Goal: Information Seeking & Learning: Learn about a topic

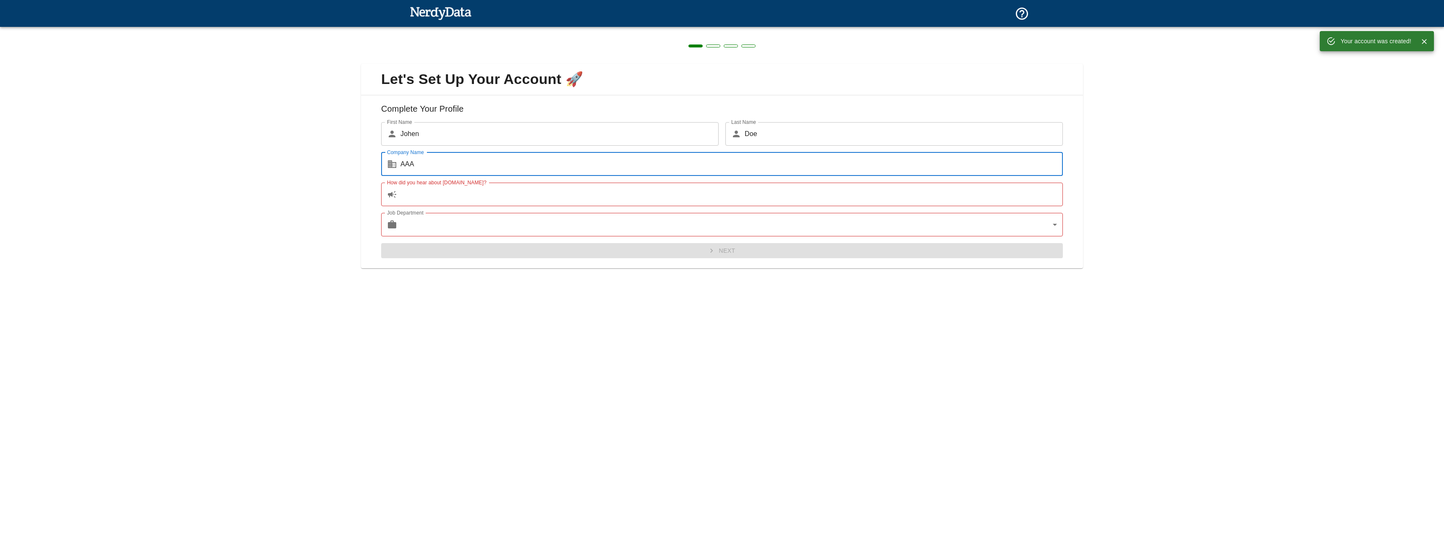
type input "AAA"
click at [515, 193] on input "How did you hear about [DOMAIN_NAME]?" at bounding box center [731, 195] width 662 height 24
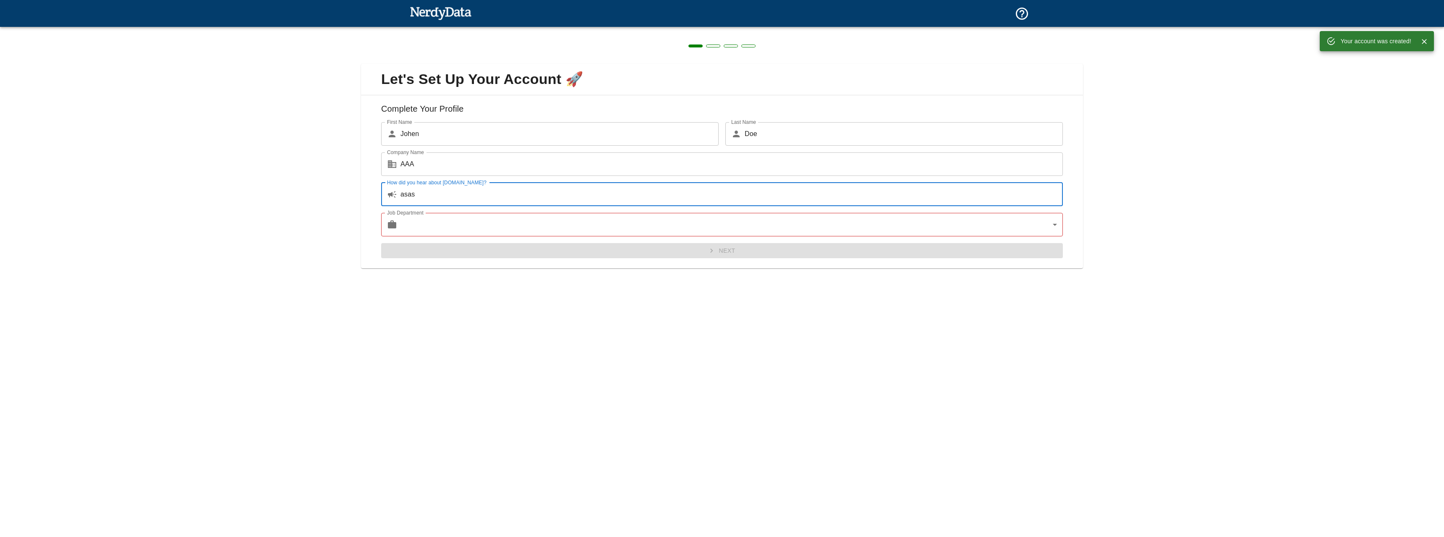
type input "asas"
click at [488, 29] on body "Technologies Domains Pricing Products Your account was created! Create a Report…" at bounding box center [722, 14] width 1444 height 29
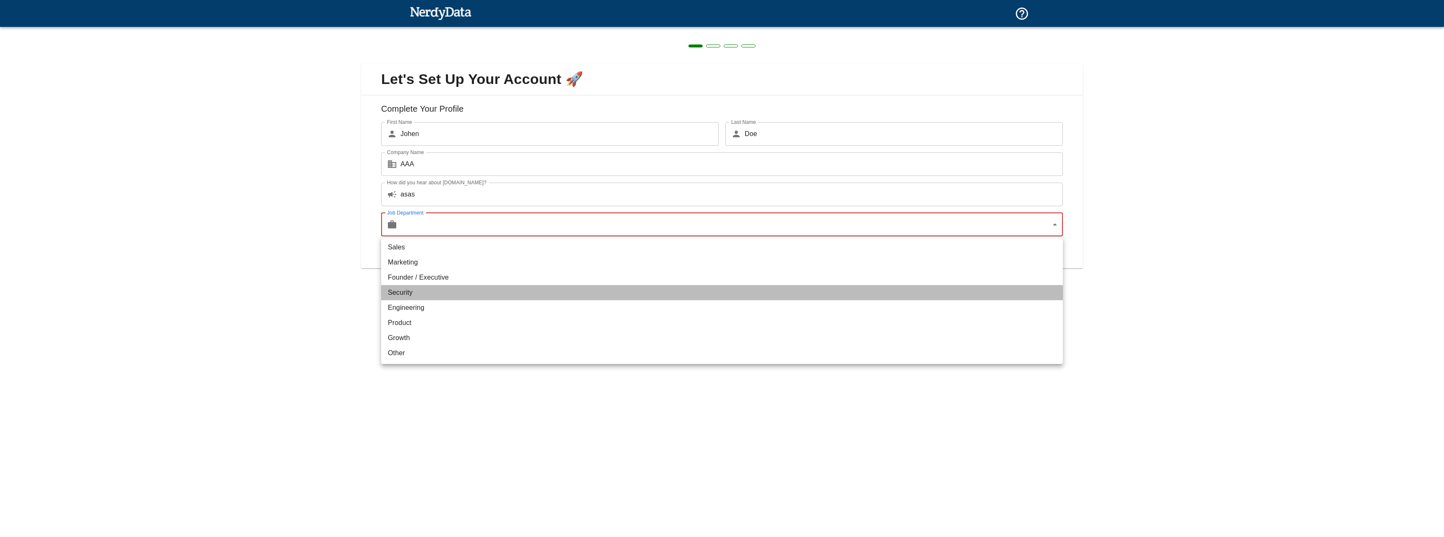
drag, startPoint x: 464, startPoint y: 286, endPoint x: 466, endPoint y: 282, distance: 5.1
click at [463, 286] on li "Security" at bounding box center [722, 292] width 682 height 15
type input "security"
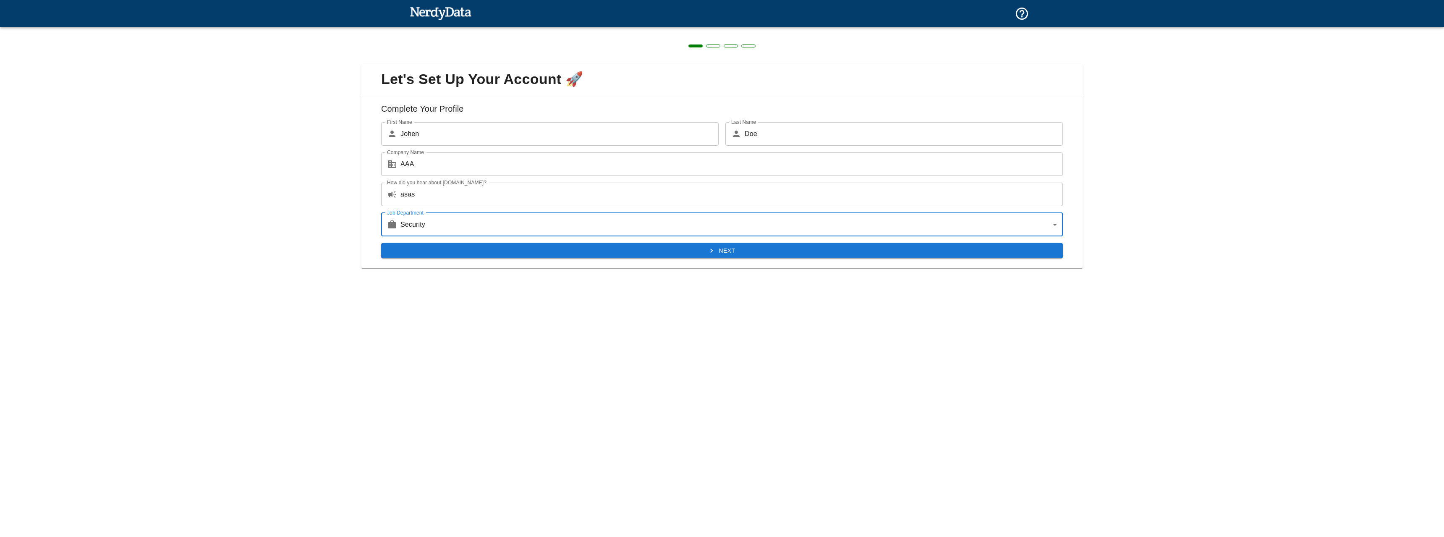
click at [683, 253] on button "Next" at bounding box center [722, 251] width 682 height 16
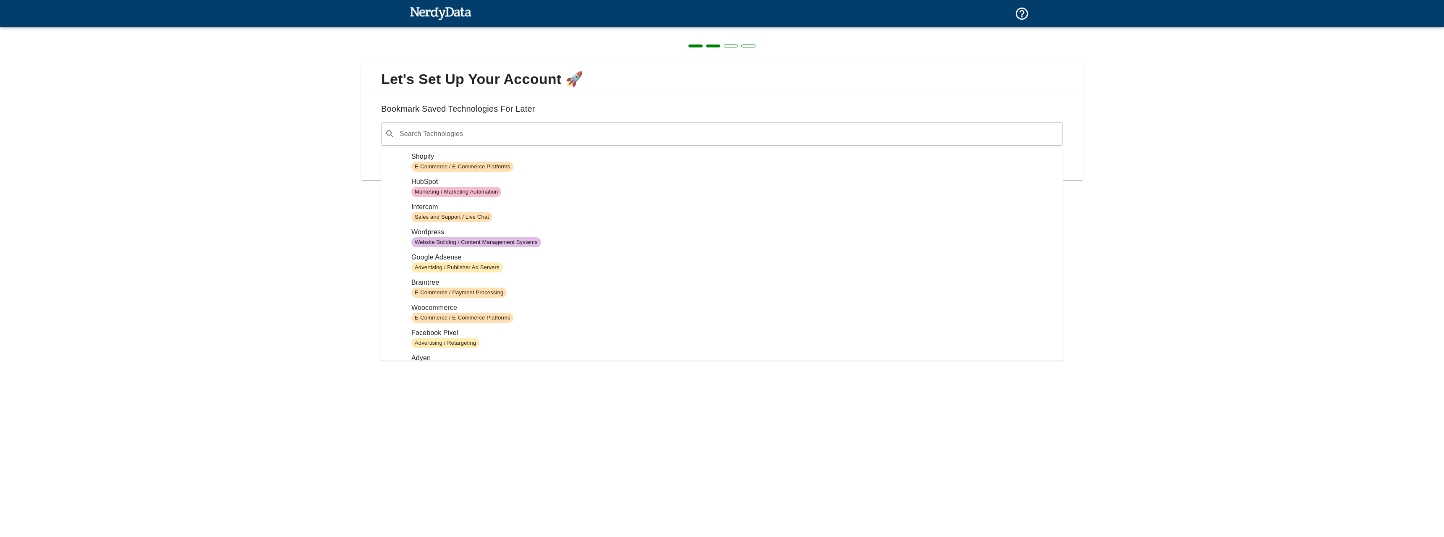
click at [670, 144] on div "​ Search Technologies" at bounding box center [722, 134] width 682 height 24
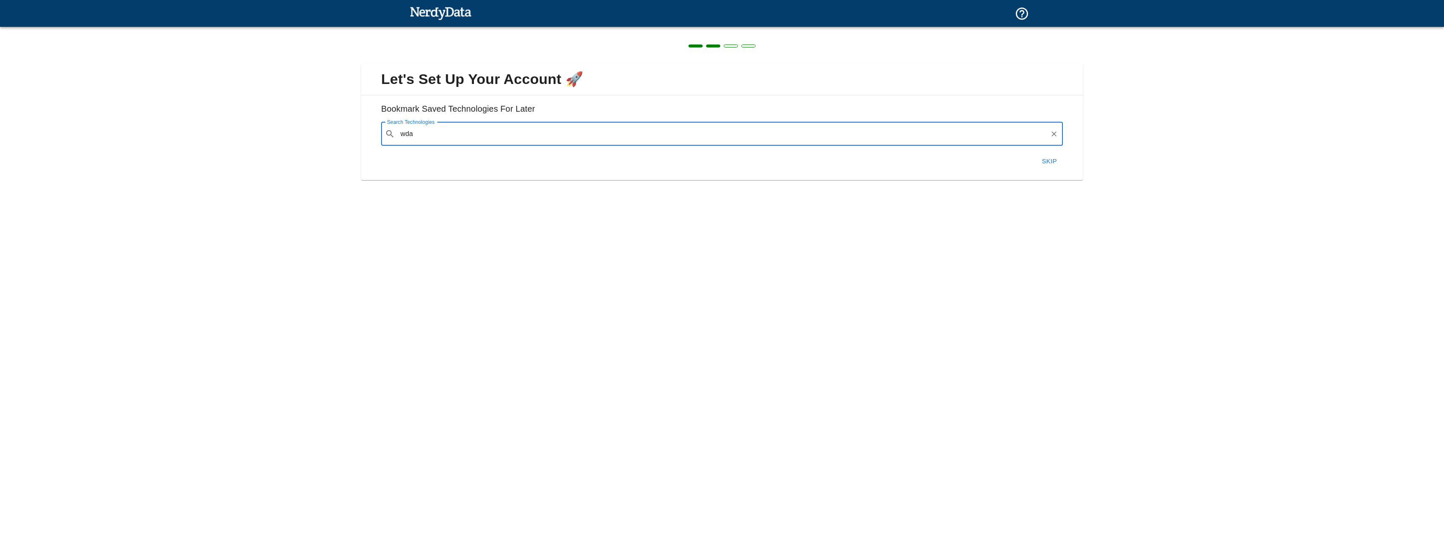
type input "wda"
click at [1047, 168] on button "Skip" at bounding box center [1049, 161] width 27 height 18
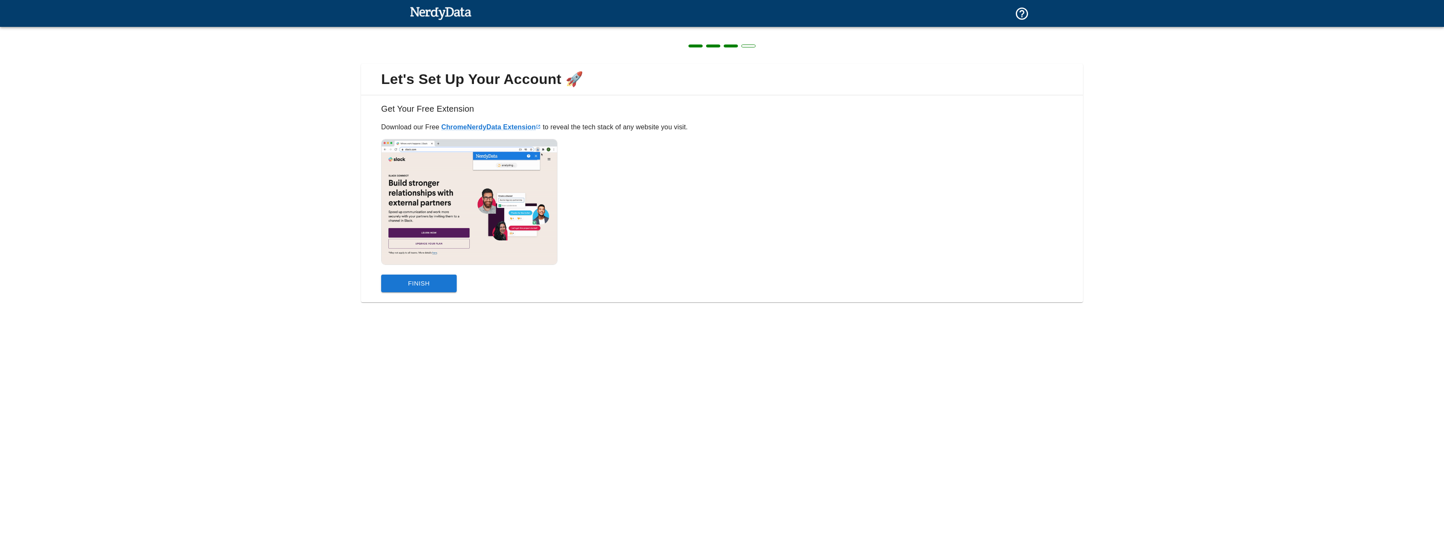
click at [435, 284] on button "Finish" at bounding box center [419, 284] width 76 height 18
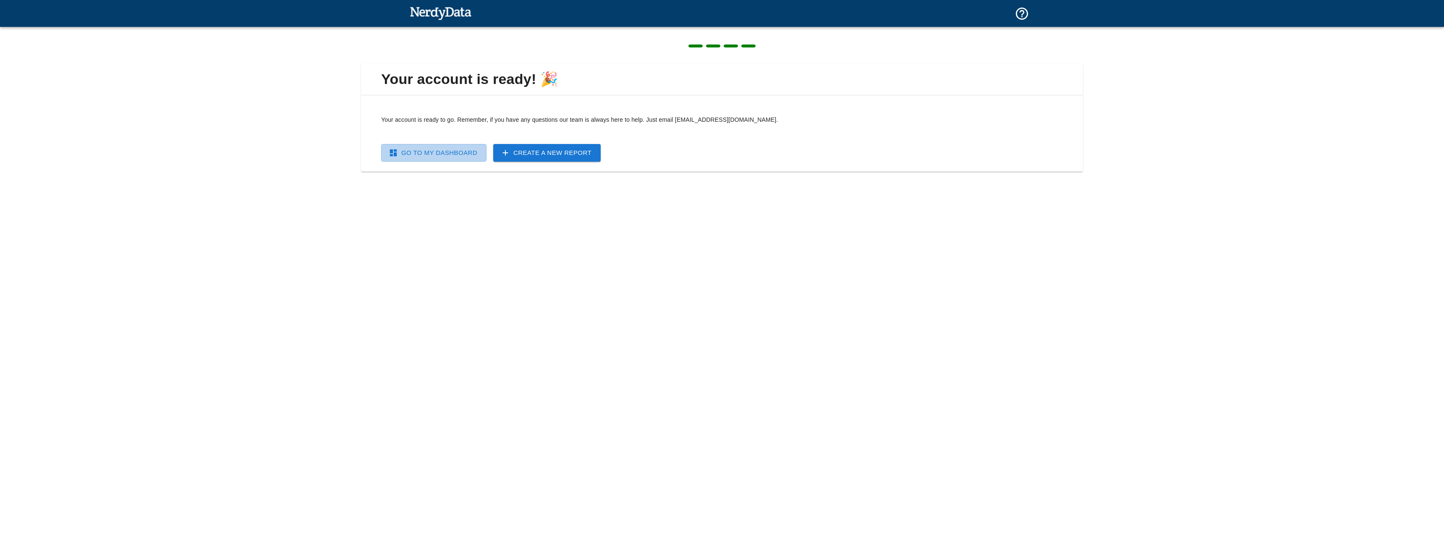
click at [463, 152] on link "Go To My Dashboard" at bounding box center [433, 153] width 105 height 18
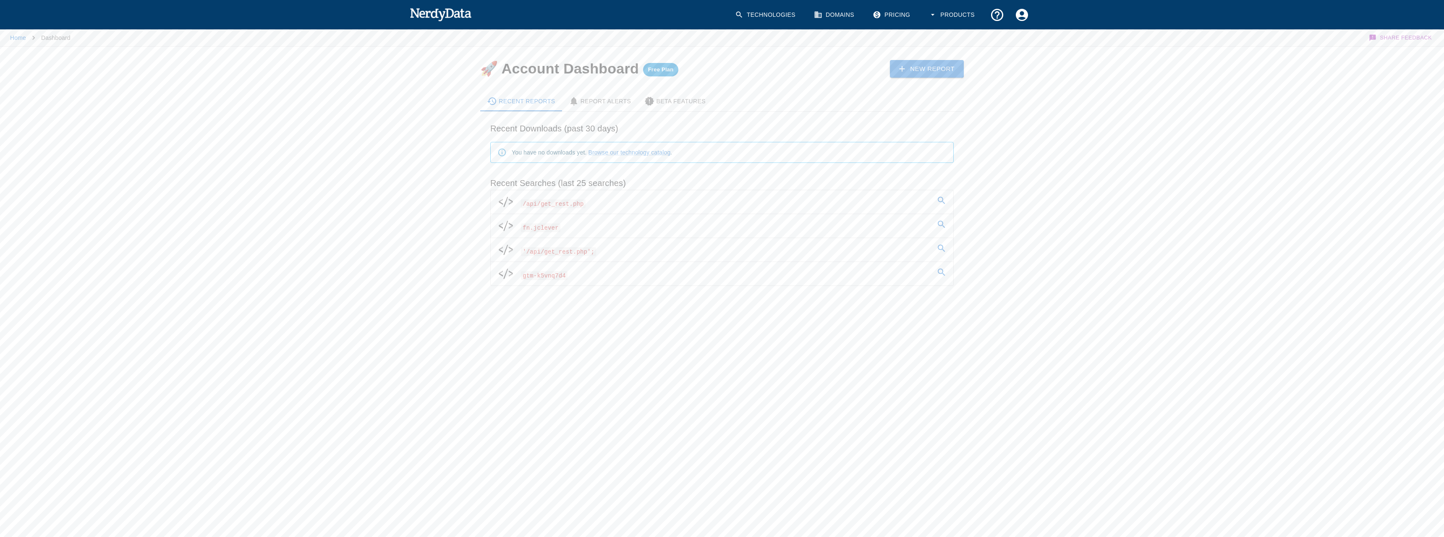
click at [588, 251] on span "'/api/get_rest.php';" at bounding box center [558, 251] width 75 height 9
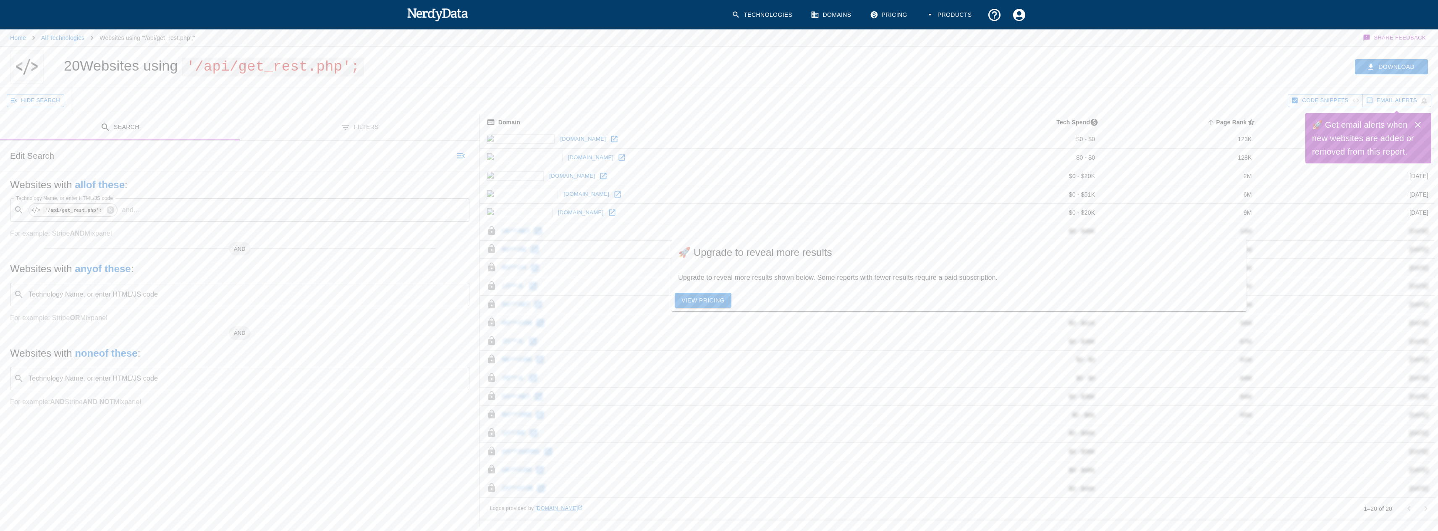
click at [707, 303] on link "View Pricing" at bounding box center [703, 301] width 57 height 16
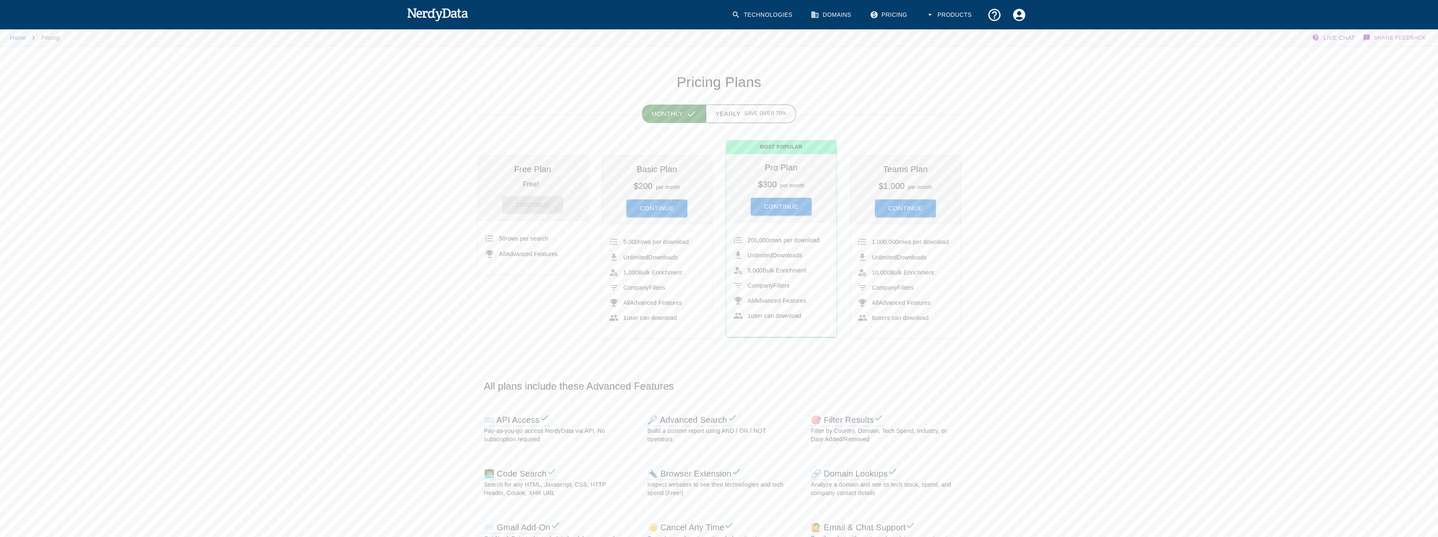
click at [547, 178] on div "Free Plan Free! Continue" at bounding box center [533, 188] width 110 height 65
click at [761, 105] on button "Yearly Save over 70%" at bounding box center [751, 114] width 91 height 18
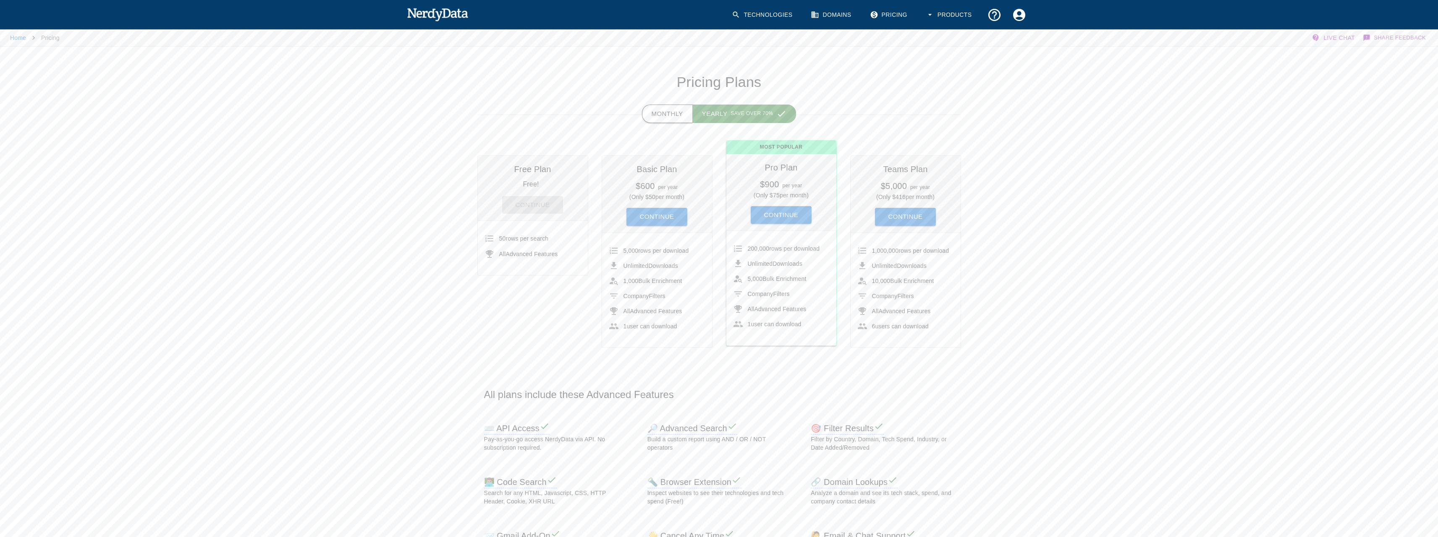
click at [670, 108] on button "Monthly" at bounding box center [667, 114] width 51 height 18
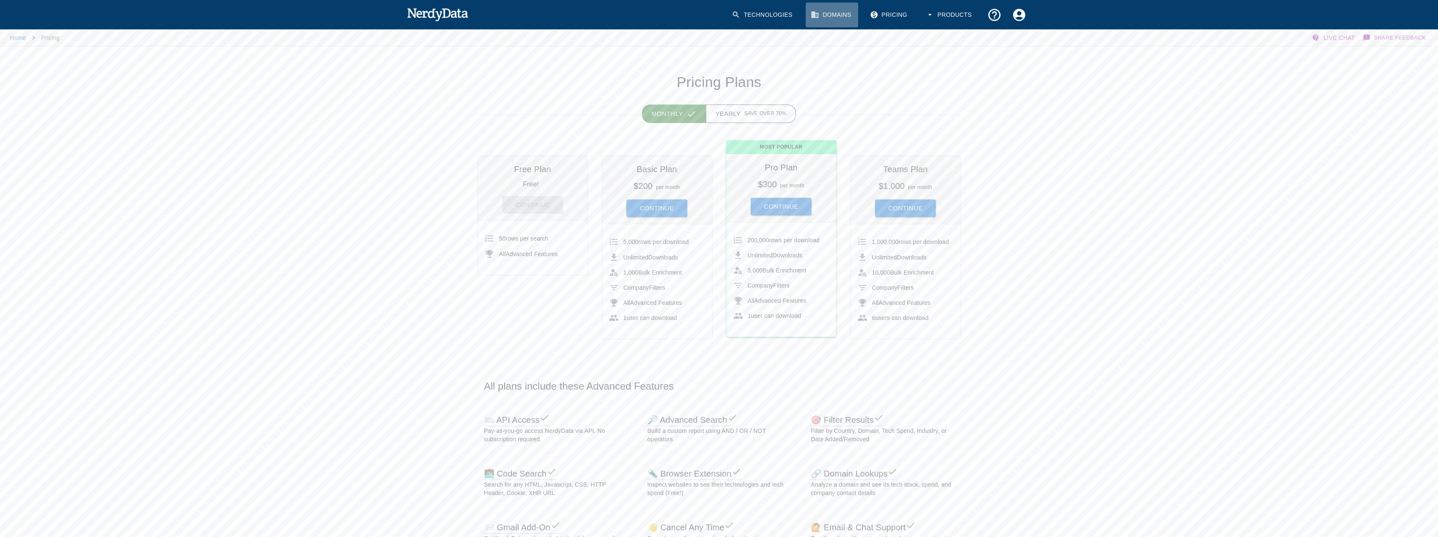
click at [840, 15] on link "Domains" at bounding box center [832, 15] width 52 height 25
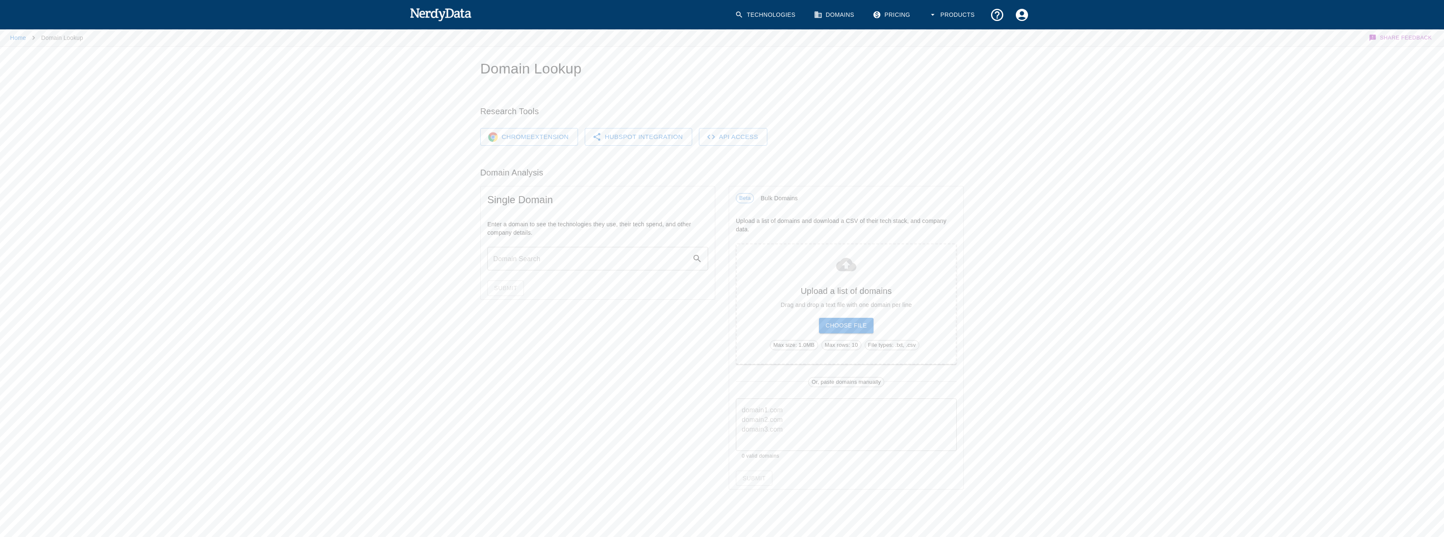
click at [910, 16] on link "Pricing" at bounding box center [892, 15] width 49 height 25
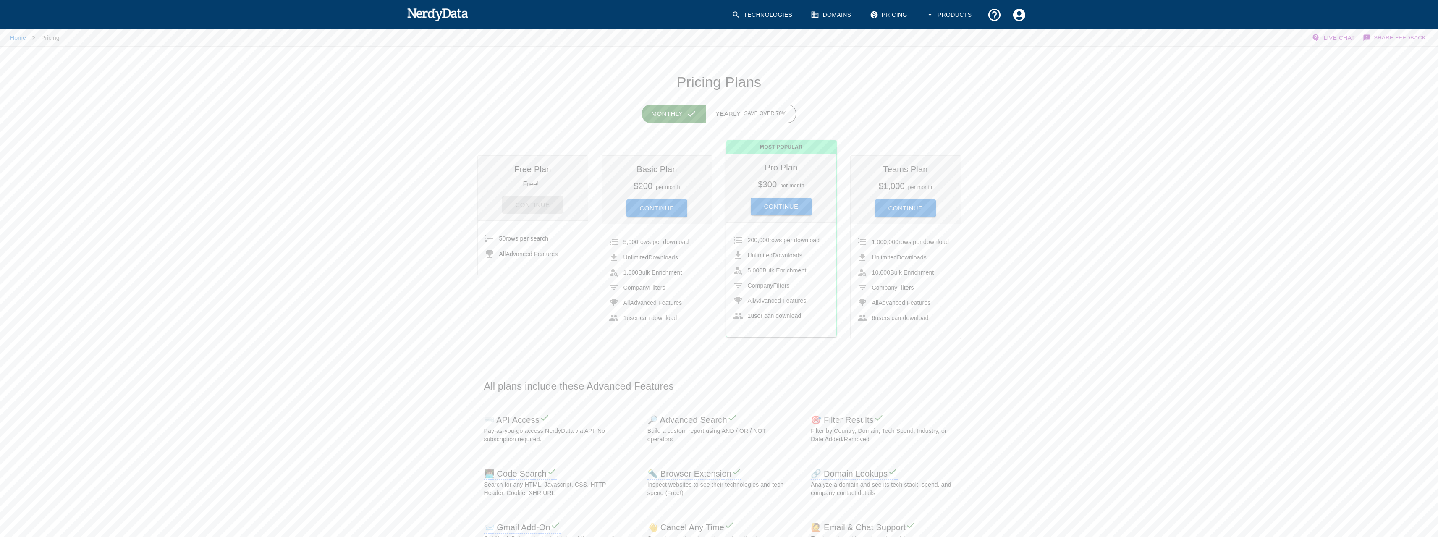
click at [416, 10] on img at bounding box center [438, 14] width 62 height 17
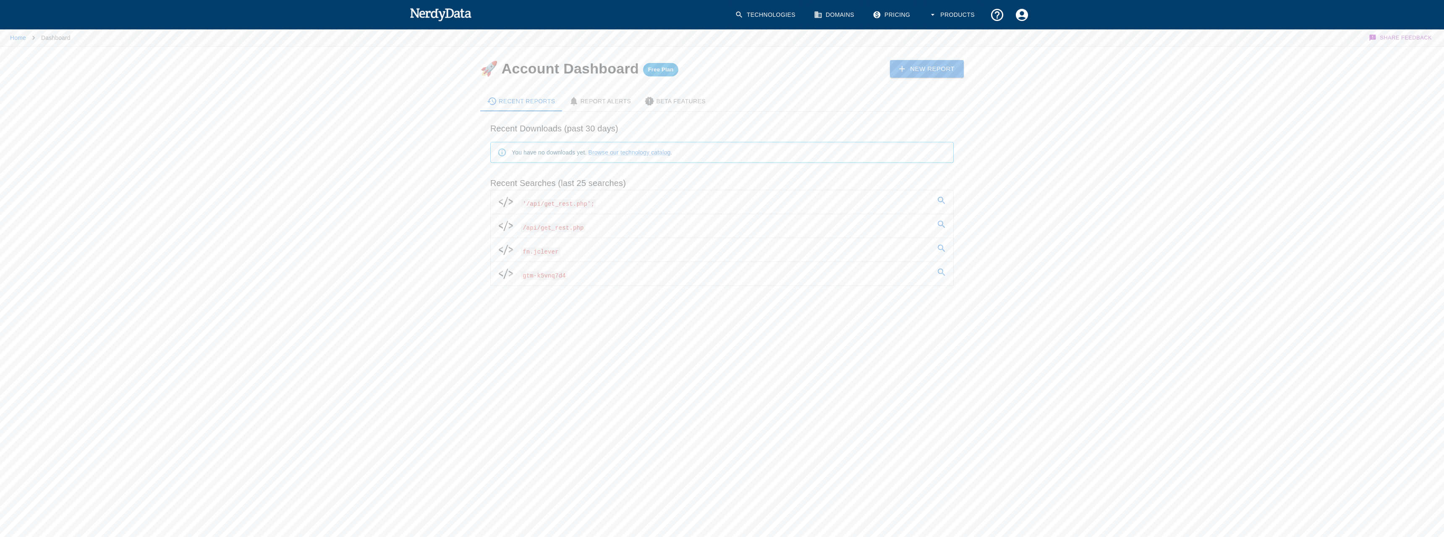
click at [918, 72] on link "New Report" at bounding box center [927, 69] width 74 height 18
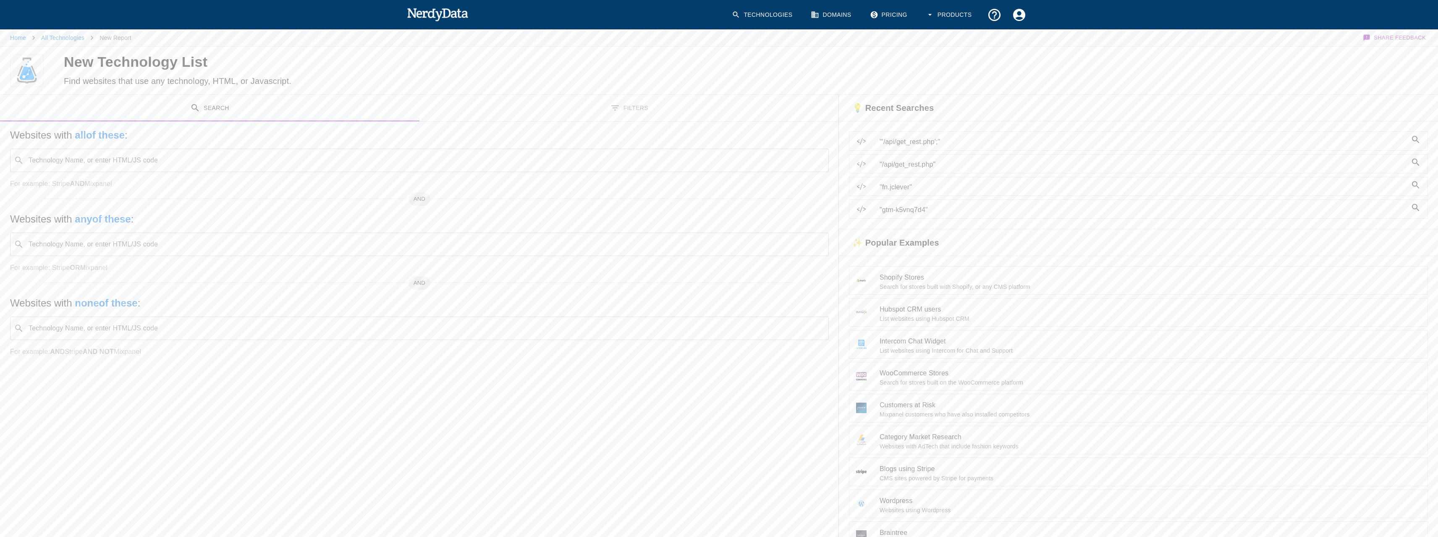
click at [230, 157] on input "Technology Name, or enter HTML/JS code" at bounding box center [426, 160] width 798 height 16
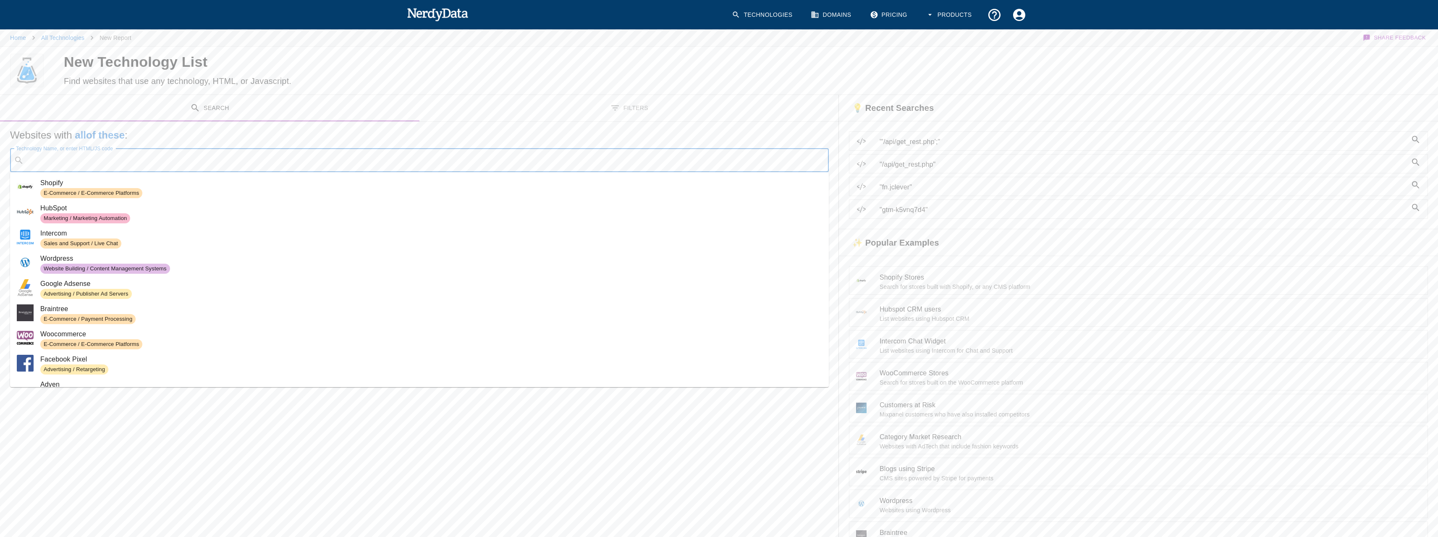
paste input "960448"
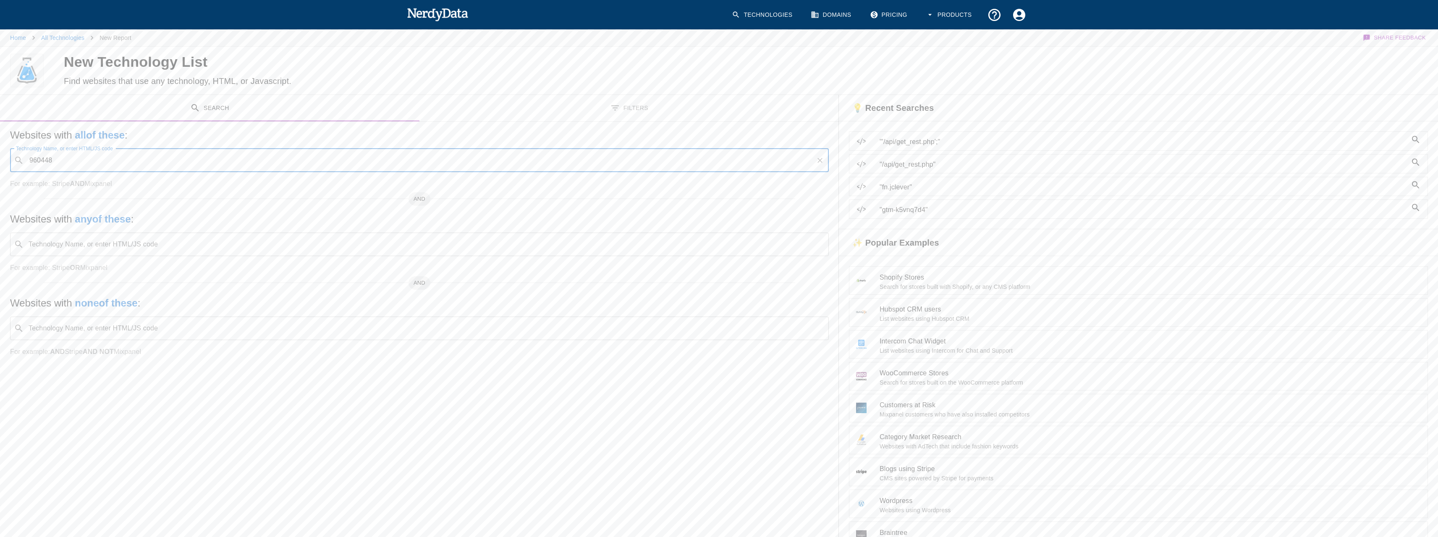
type input "960448"
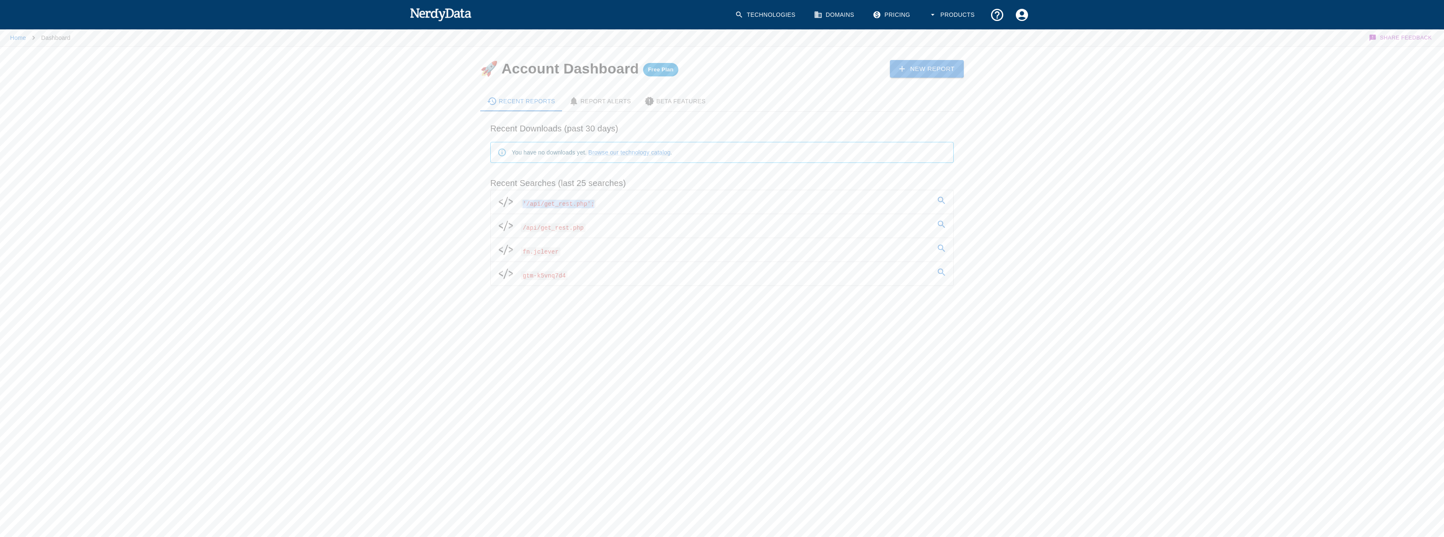
drag, startPoint x: 485, startPoint y: 203, endPoint x: 594, endPoint y: 210, distance: 109.4
click at [594, 210] on div "Recent Searches (last 25 searches) '/api/get_rest.php'; /api/get_rest.php fn.jc…" at bounding box center [719, 228] width 470 height 116
copy span "'/api/get_rest.php';"
click at [927, 67] on link "New Report" at bounding box center [927, 69] width 74 height 18
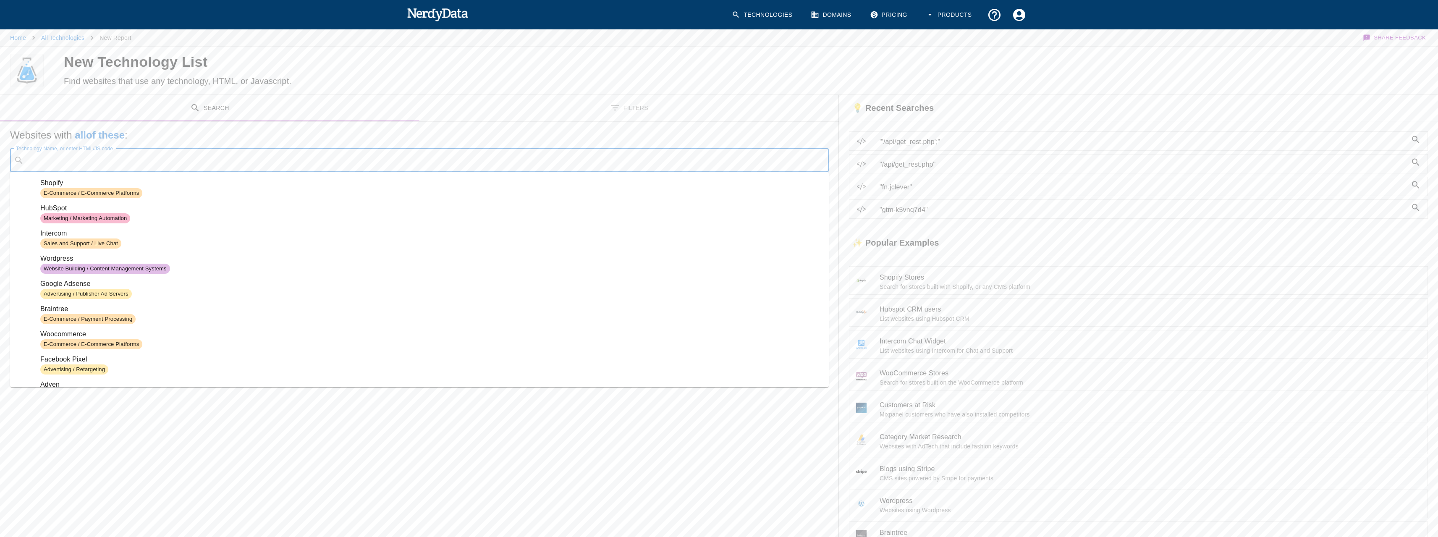
click at [117, 157] on input "Technology Name, or enter HTML/JS code" at bounding box center [426, 160] width 798 height 16
paste input "'/api/get_rest.php';"
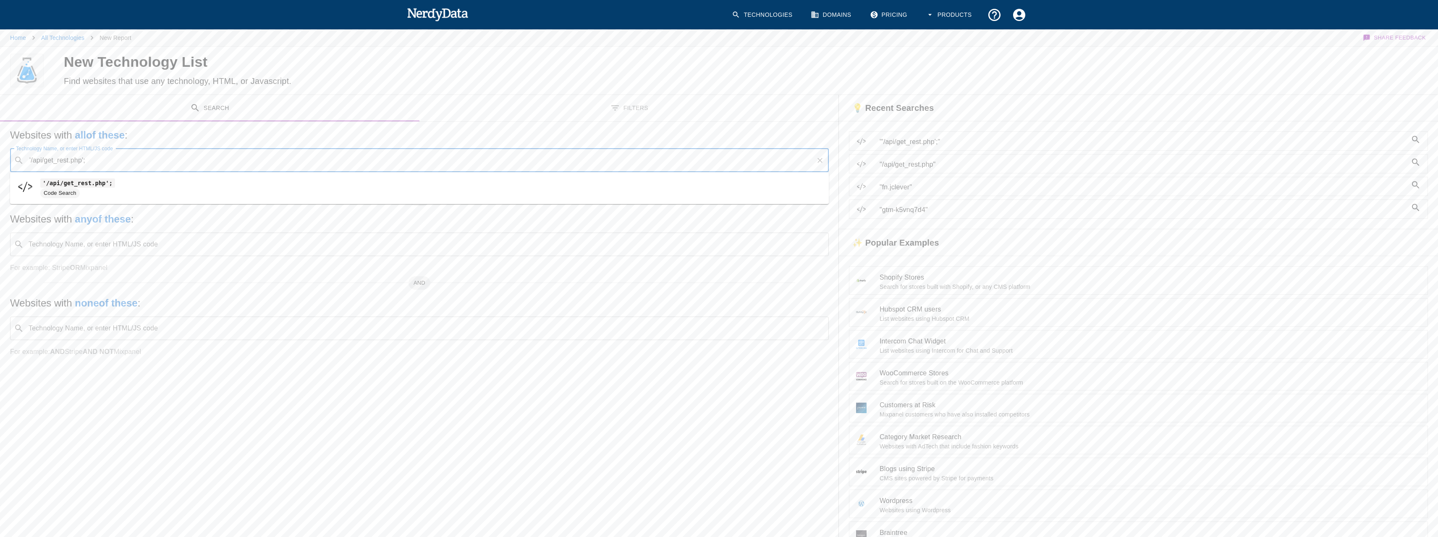
click at [109, 188] on span "'/api/get_rest.php';" at bounding box center [431, 183] width 782 height 10
type input "'/api/get_rest.php';"
click at [1393, 69] on button "Search" at bounding box center [1396, 71] width 63 height 16
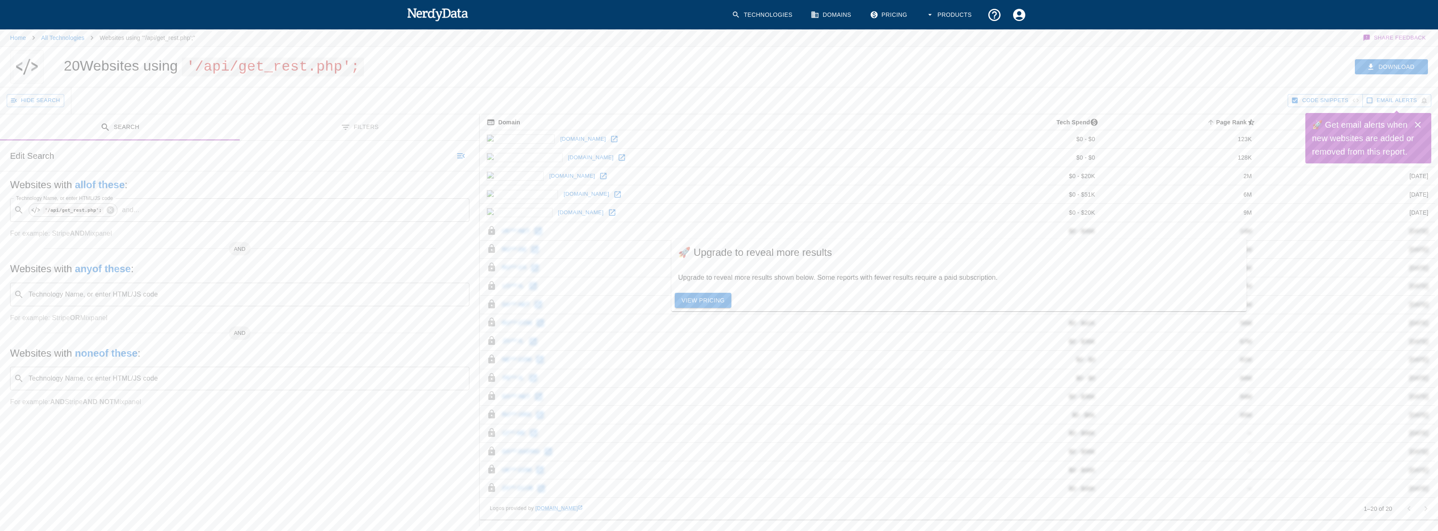
click at [1417, 124] on icon "Close" at bounding box center [1418, 125] width 6 height 6
click at [443, 7] on img at bounding box center [438, 14] width 62 height 17
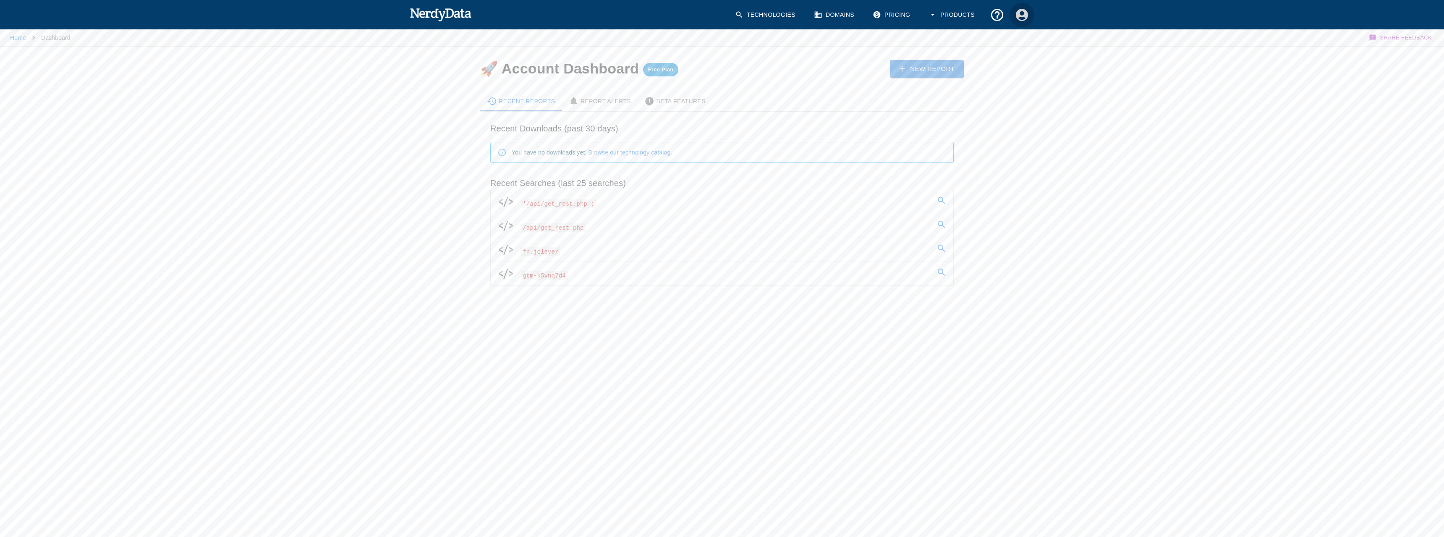
click at [1015, 19] on icon "Account Settings" at bounding box center [1022, 15] width 15 height 15
click at [1013, 68] on span "Log Out" at bounding box center [1011, 67] width 34 height 10
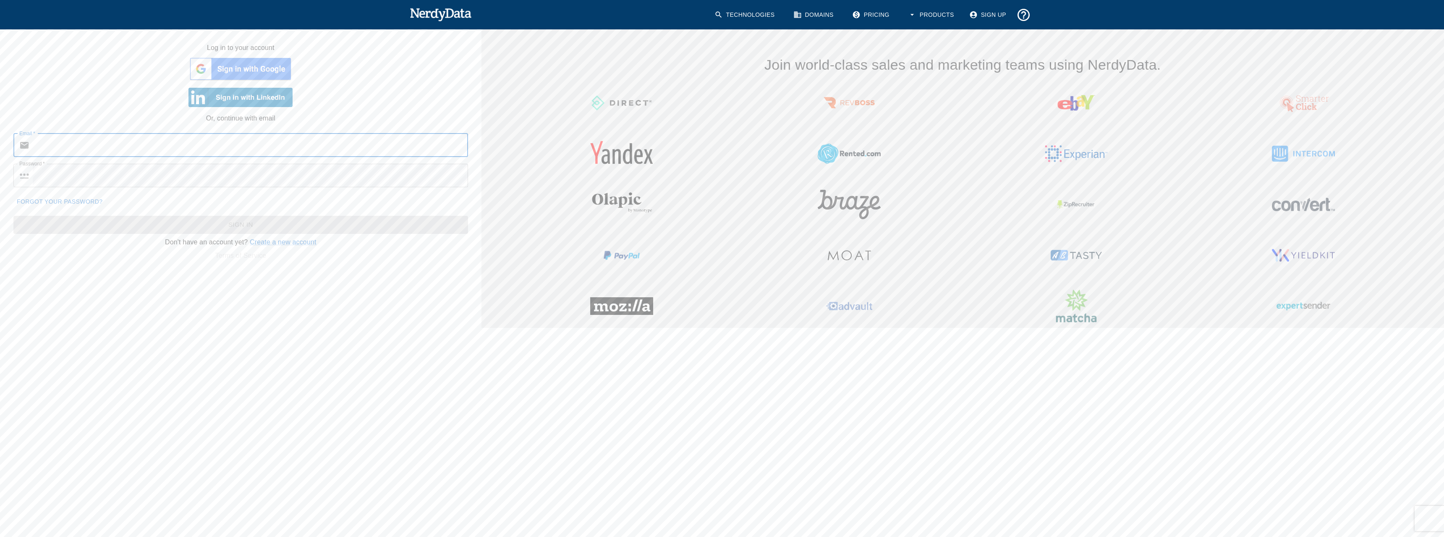
drag, startPoint x: 188, startPoint y: 137, endPoint x: 188, endPoint y: 145, distance: 8.4
click at [188, 137] on input "Email   *" at bounding box center [250, 145] width 435 height 24
click at [187, 147] on input "Email   *" at bounding box center [250, 145] width 435 height 24
paste input "[EMAIL_ADDRESS][DOMAIN_NAME]"
type input "[EMAIL_ADDRESS][DOMAIN_NAME]"
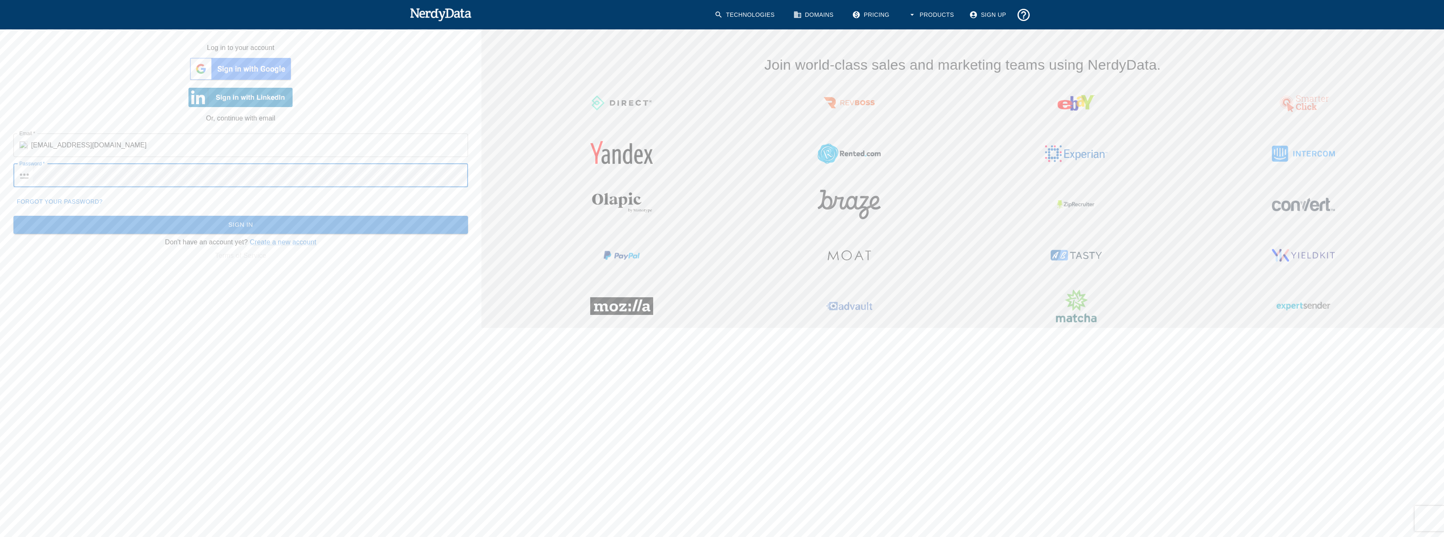
click at [13, 216] on button "Sign In" at bounding box center [240, 225] width 455 height 18
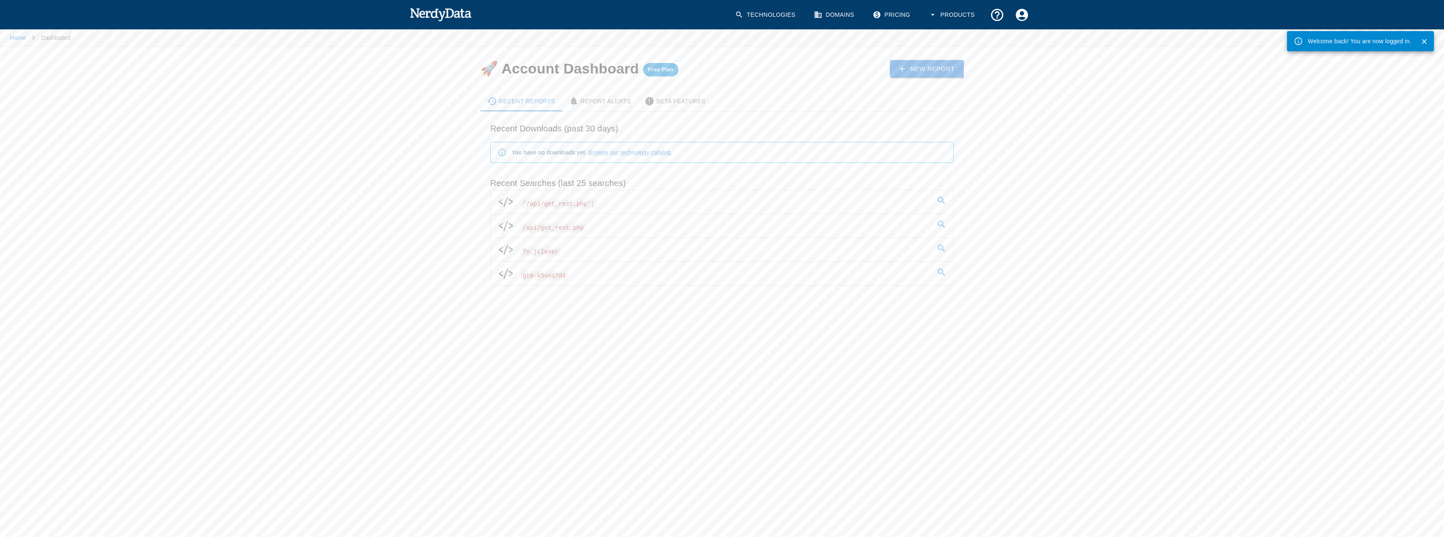
click at [560, 204] on span "'/api/get_rest.php';" at bounding box center [558, 203] width 75 height 9
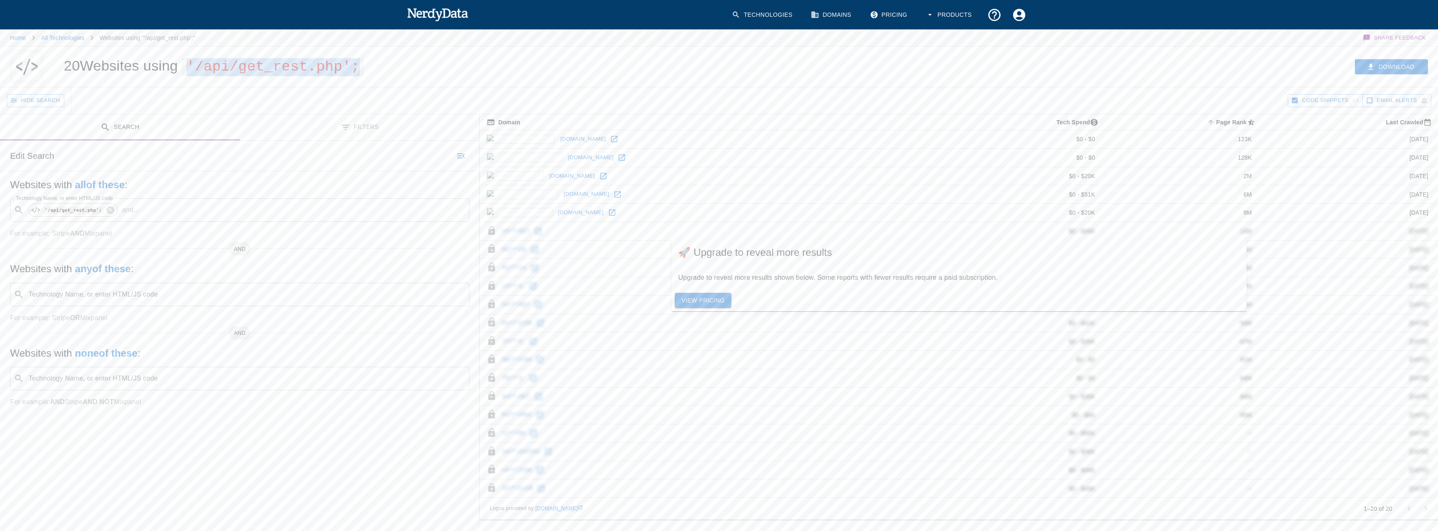
copy span "'/api/get_rest.php';"
drag, startPoint x: 192, startPoint y: 64, endPoint x: 366, endPoint y: 66, distance: 173.8
click at [364, 66] on span "'/api/get_rest.php';" at bounding box center [273, 67] width 182 height 19
click at [686, 311] on div "View Pricing" at bounding box center [958, 300] width 575 height 22
click at [687, 305] on link "View Pricing" at bounding box center [703, 301] width 57 height 16
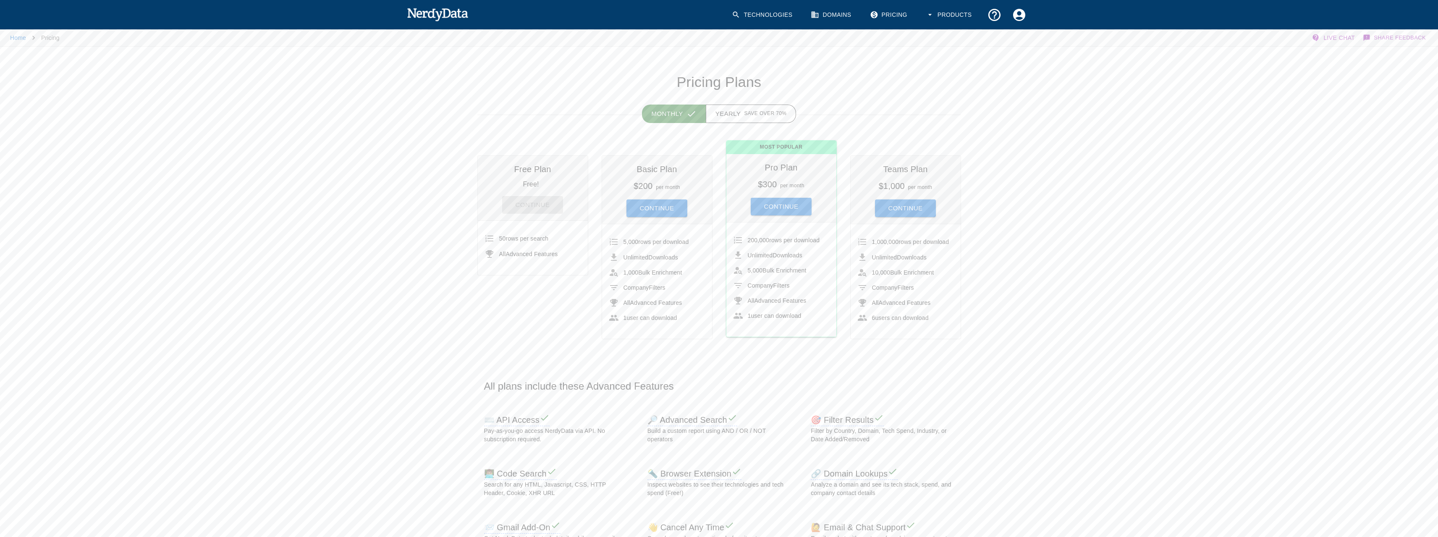
click at [521, 238] on span "50 rows per search" at bounding box center [524, 238] width 50 height 7
click at [520, 238] on span "50 rows per search" at bounding box center [524, 238] width 50 height 7
click at [540, 256] on span "All Advanced Features" at bounding box center [528, 254] width 59 height 7
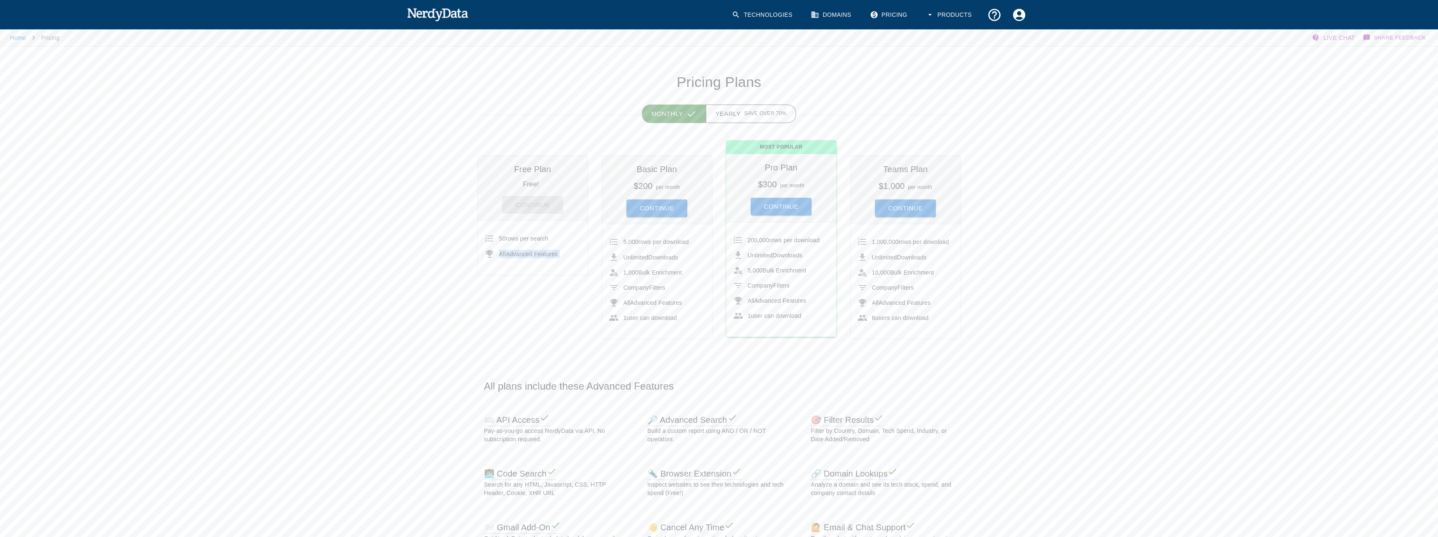
click at [540, 256] on span "All Advanced Features" at bounding box center [528, 254] width 59 height 7
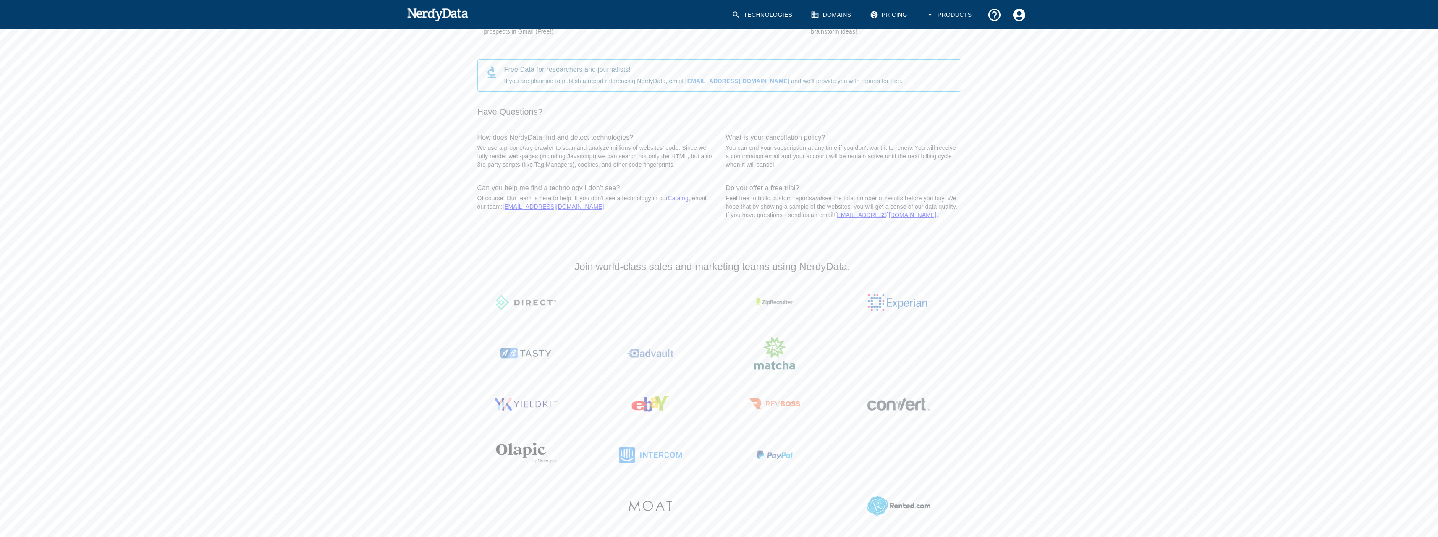
scroll to position [453, 0]
